Goal: Information Seeking & Learning: Understand process/instructions

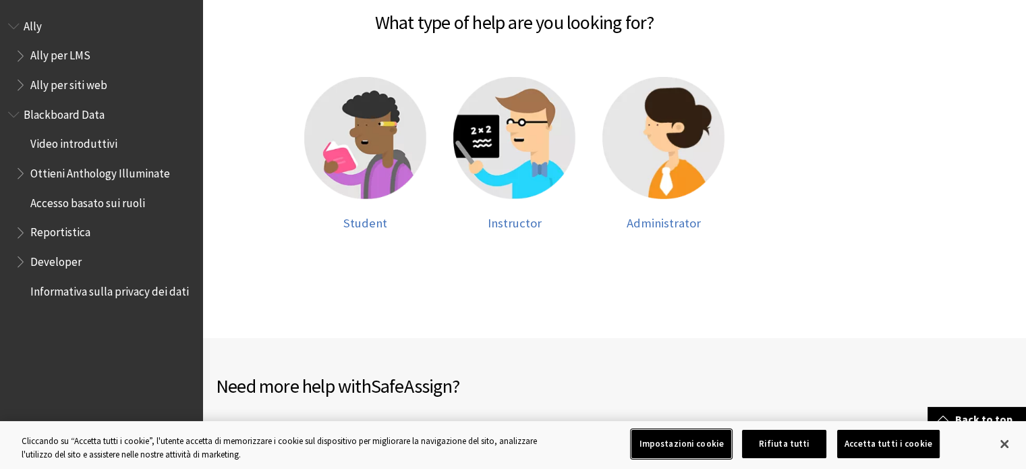
scroll to position [318, 0]
click at [359, 223] on span "Student" at bounding box center [365, 222] width 44 height 16
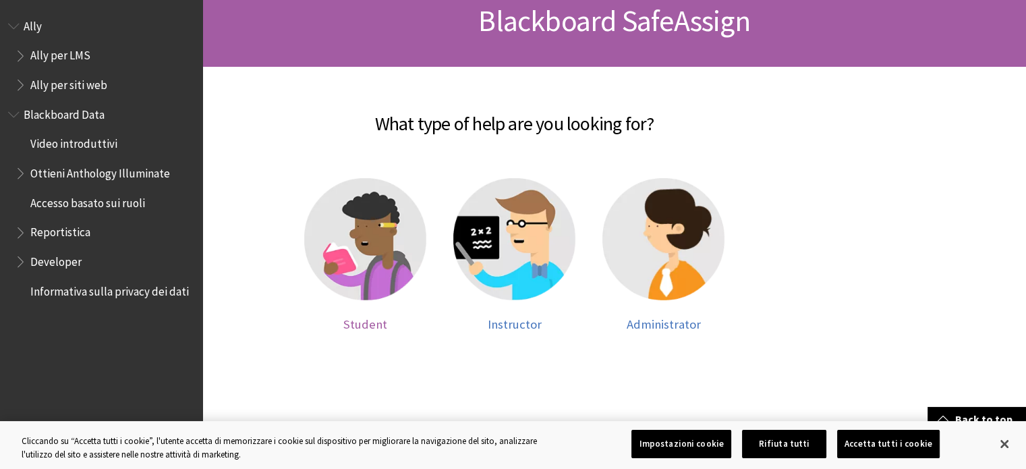
scroll to position [207, 0]
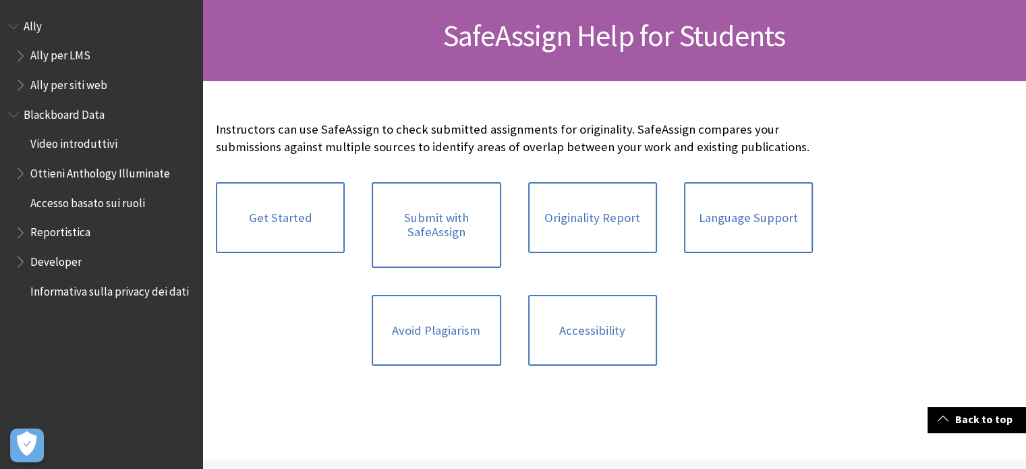
scroll to position [202, 0]
click at [442, 234] on link "Submit with SafeAssign" at bounding box center [436, 224] width 129 height 86
click at [475, 331] on link "Avoid Plagiarism" at bounding box center [436, 329] width 129 height 71
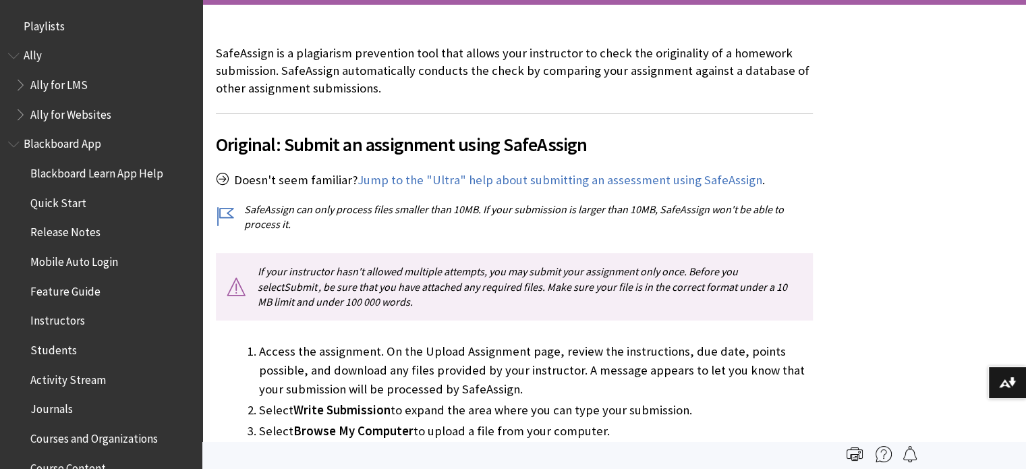
scroll to position [1583, 0]
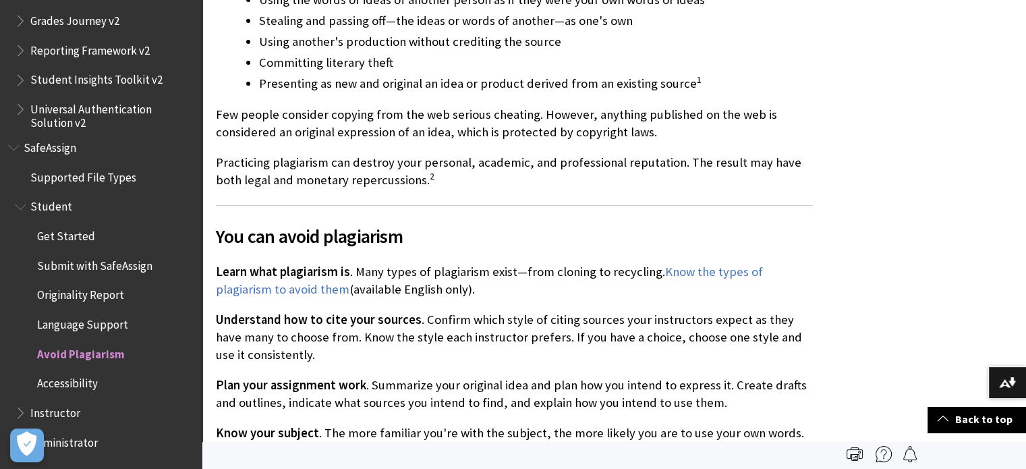
scroll to position [315, 0]
